Goal: Find specific page/section: Find specific page/section

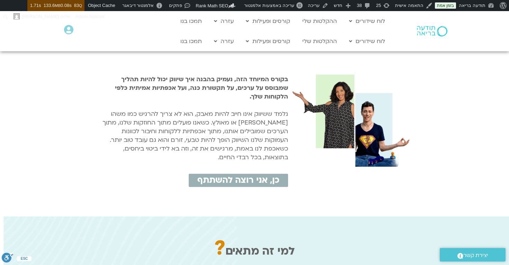
scroll to position [127, 0]
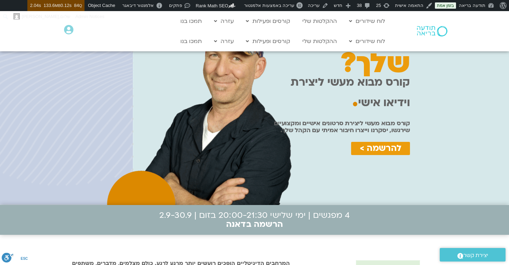
scroll to position [55, 0]
click at [275, 196] on div "מה הסרט שלך? קורס מבוא מעשי ליצירת וידיאו אישי . קורס מבוא מעשי ליצירת וידיאו א…" at bounding box center [335, 93] width 155 height 216
click at [282, 3] on span "עריכה באמצעות אלמנטור" at bounding box center [269, 5] width 50 height 5
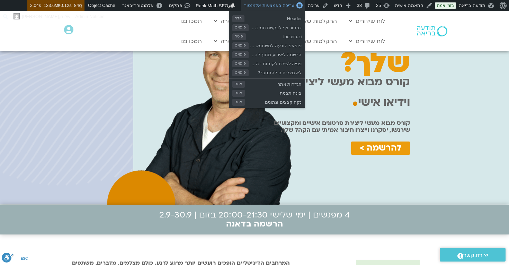
click at [273, 4] on span "עריכה באמצעות אלמנטור" at bounding box center [269, 5] width 50 height 5
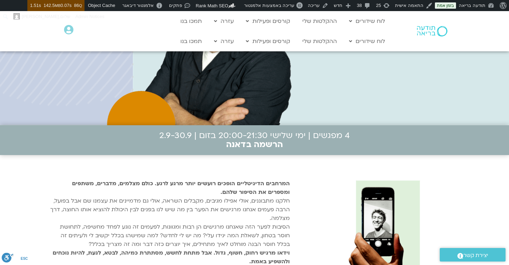
scroll to position [190, 0]
